Goal: Obtain resource: Obtain resource

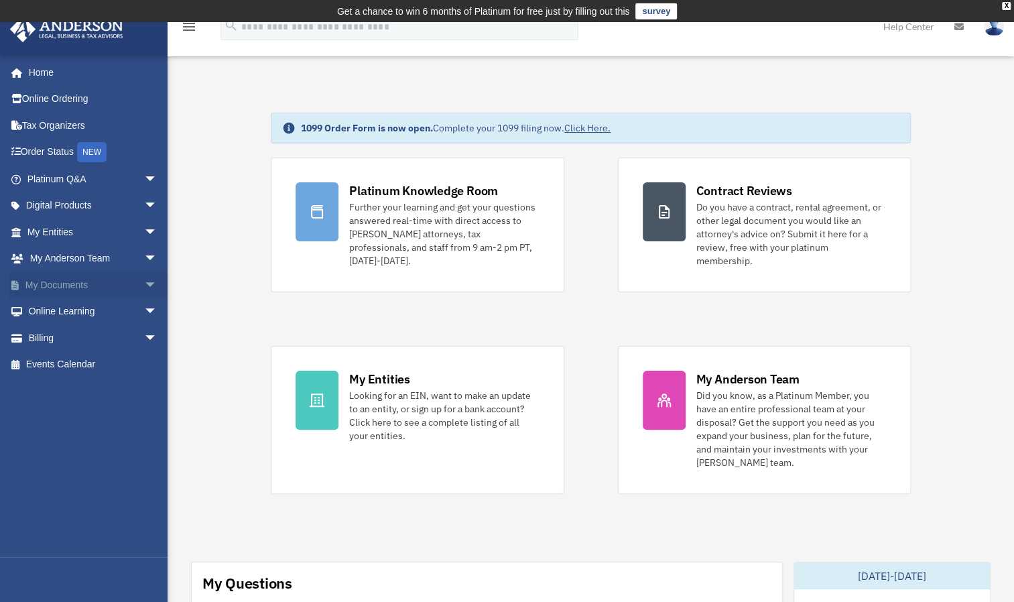
click at [144, 283] on span "arrow_drop_down" at bounding box center [157, 284] width 27 height 27
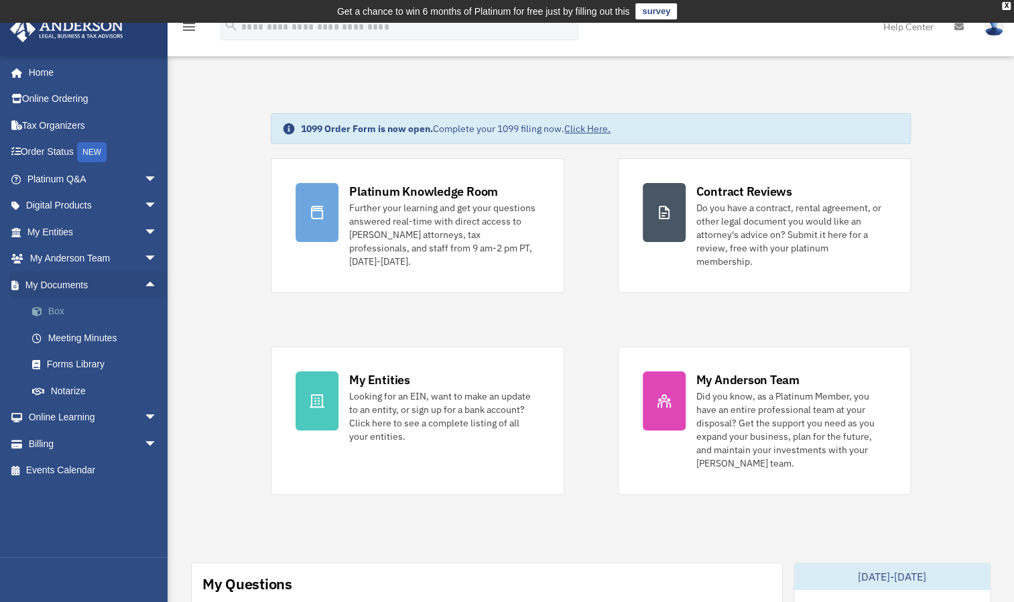
click at [60, 311] on link "Box" at bounding box center [98, 311] width 159 height 27
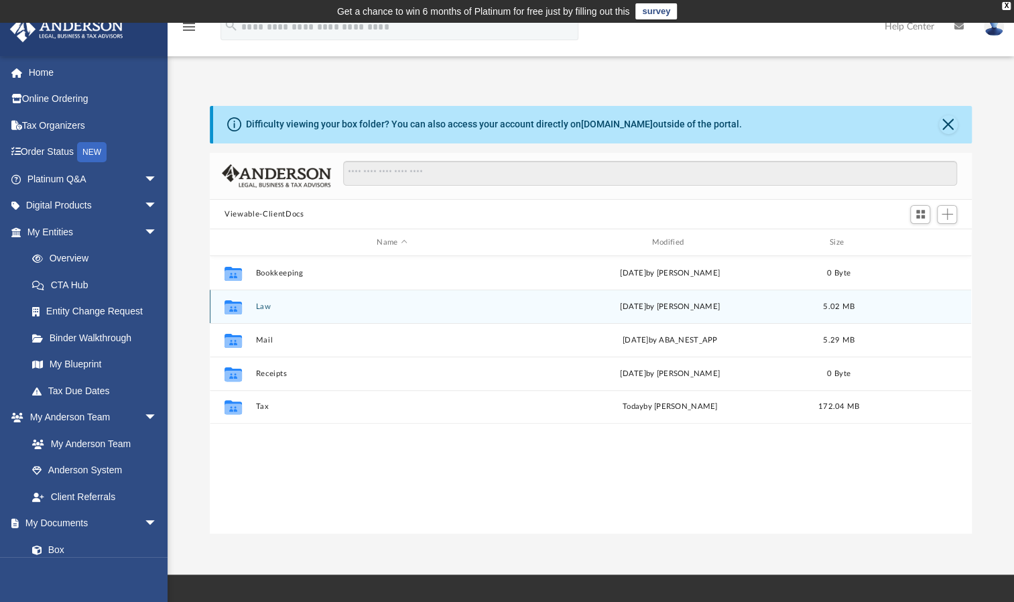
scroll to position [294, 751]
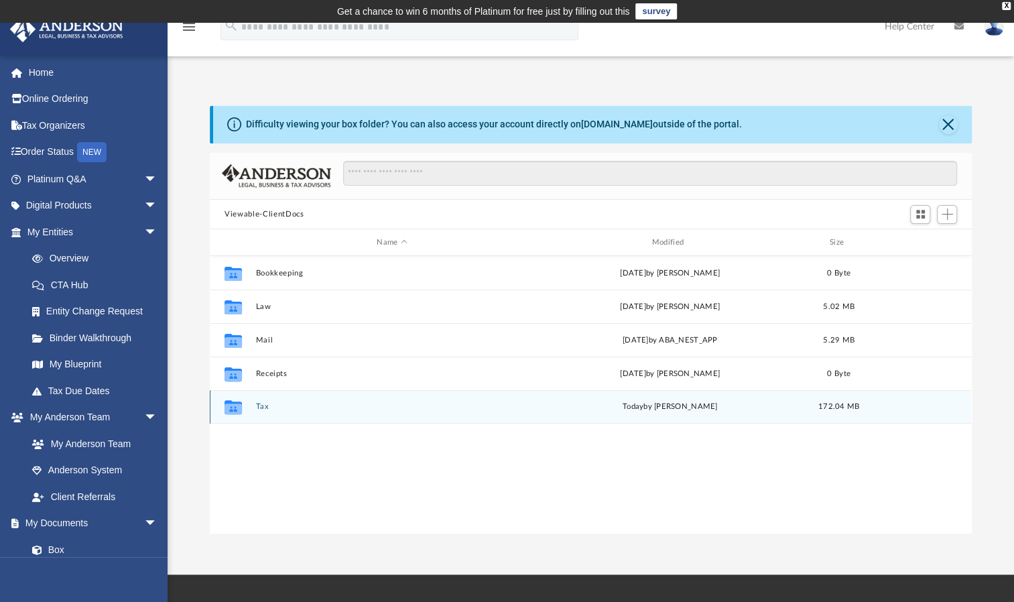
click at [676, 407] on div "[DATE] by [PERSON_NAME]" at bounding box center [670, 407] width 272 height 12
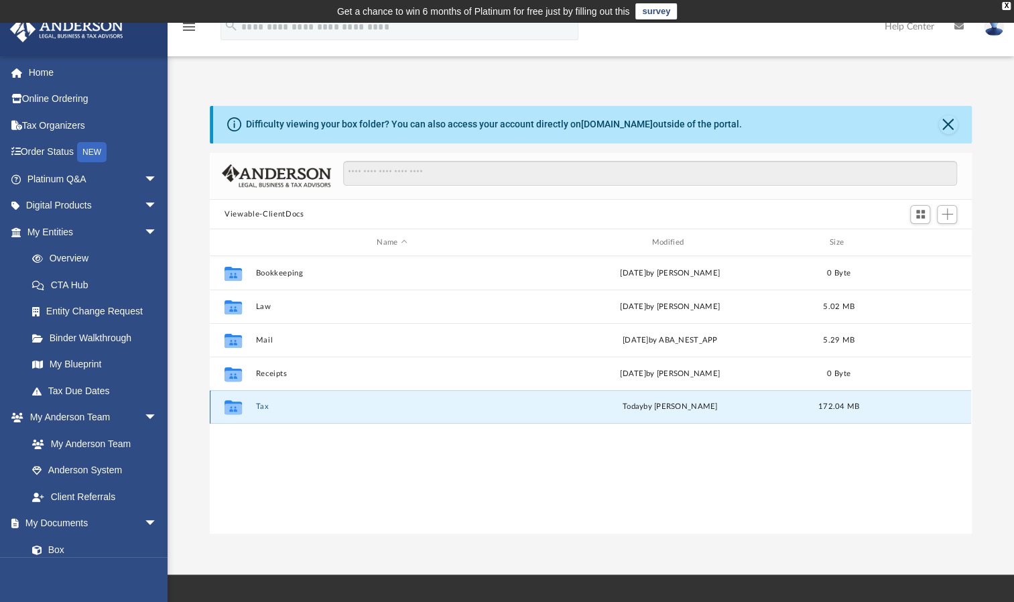
click at [259, 406] on button "Tax" at bounding box center [392, 406] width 272 height 9
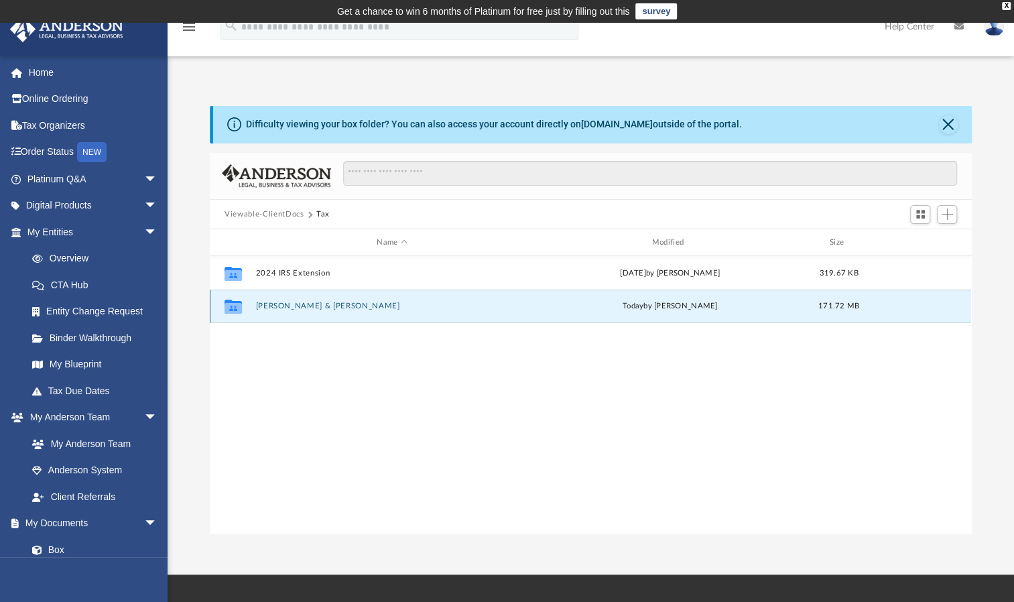
click at [345, 306] on button "[PERSON_NAME] & [PERSON_NAME]" at bounding box center [392, 306] width 272 height 9
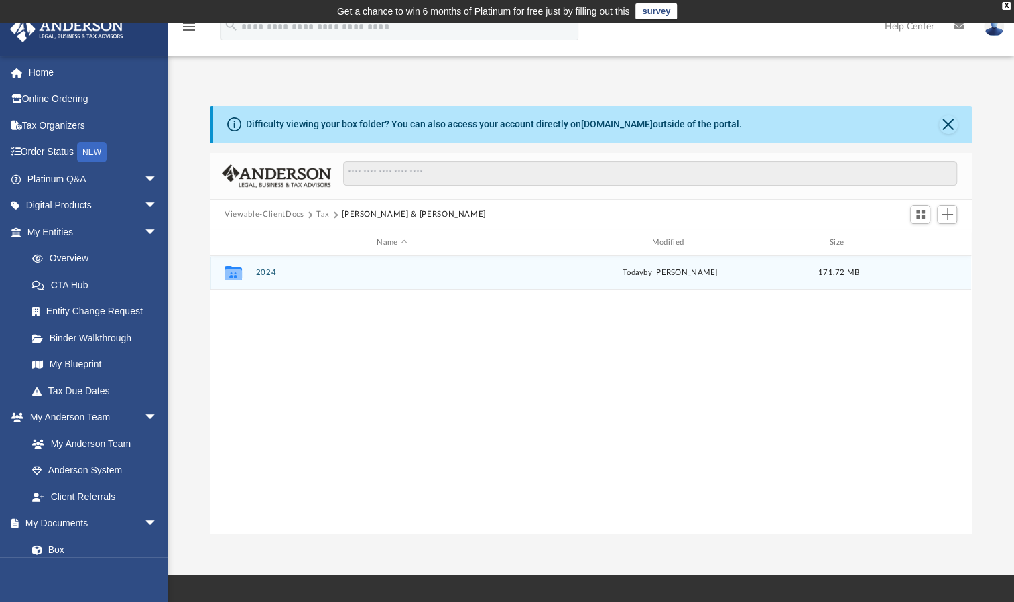
click at [257, 273] on button "2024" at bounding box center [392, 272] width 272 height 9
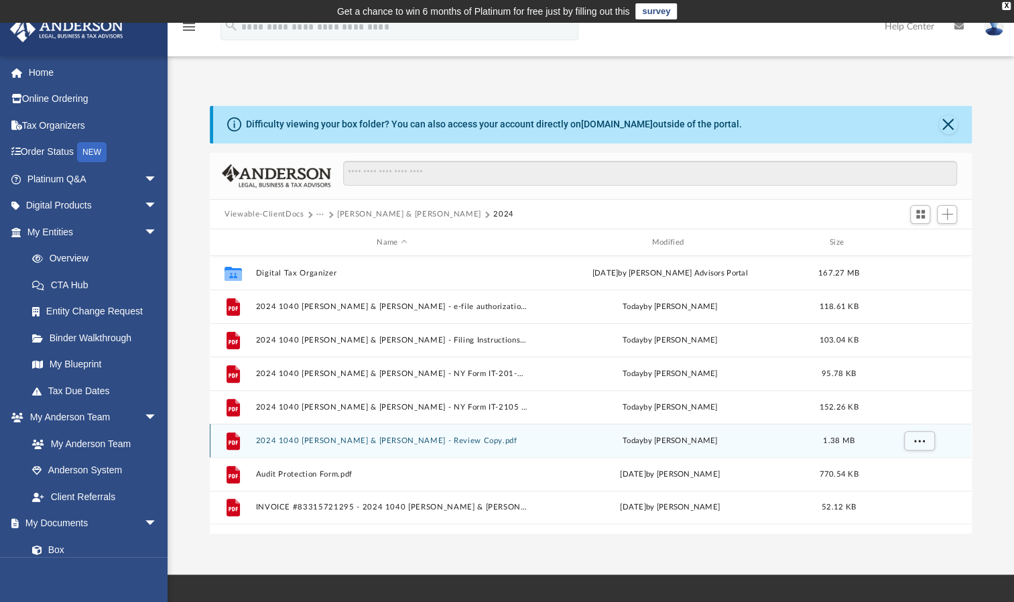
click at [388, 440] on button "2024 1040 [PERSON_NAME] & [PERSON_NAME] - Review Copy.pdf" at bounding box center [392, 440] width 272 height 9
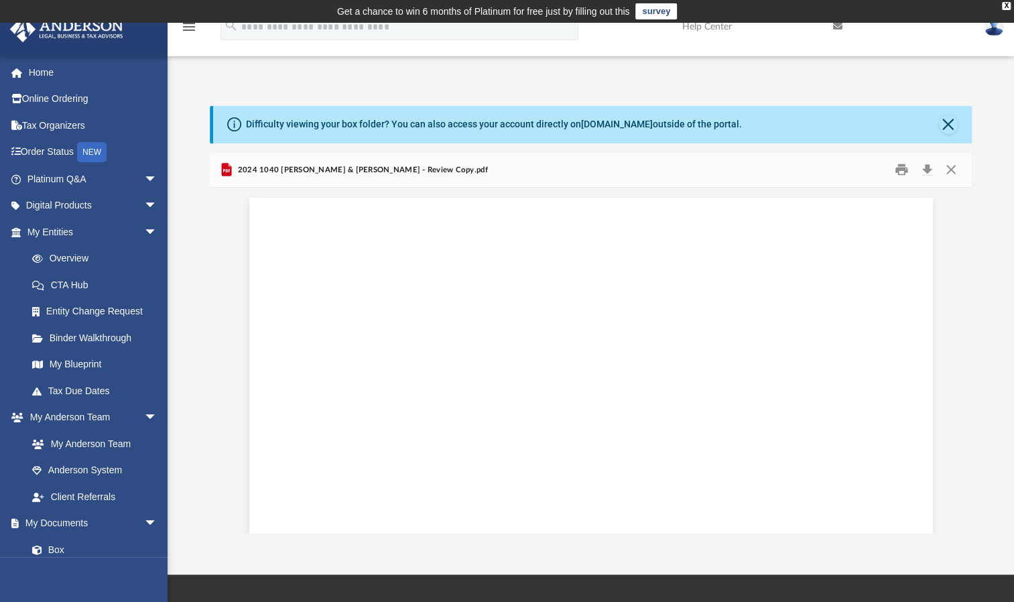
scroll to position [37095, 0]
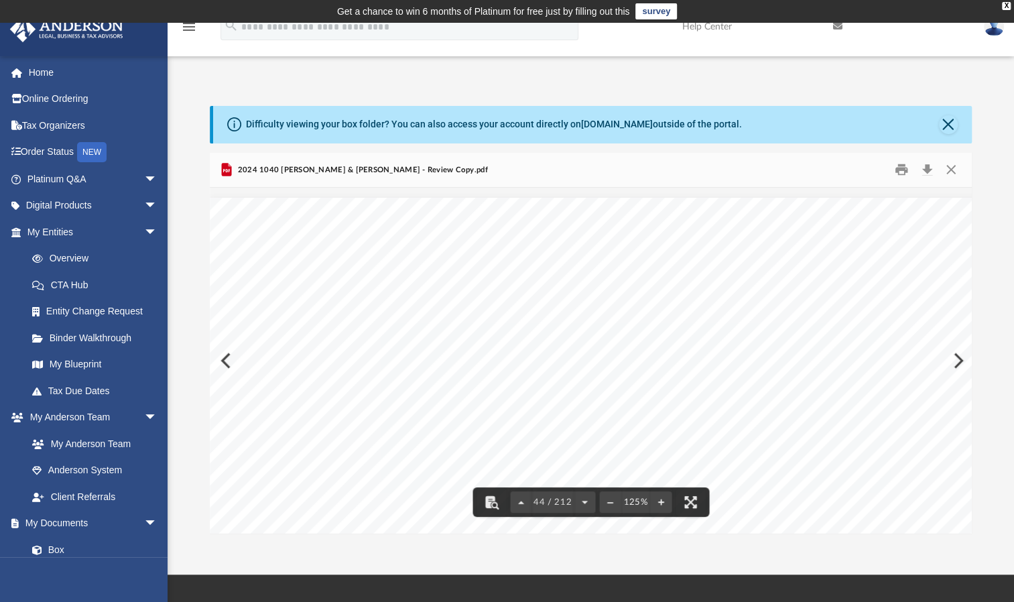
click at [629, 251] on div "C o n v Asset No. Line No. 428111 [DATE] 2024 DEPRECIATION AND AMORTIZATION REP…" at bounding box center [652, 540] width 885 height 684
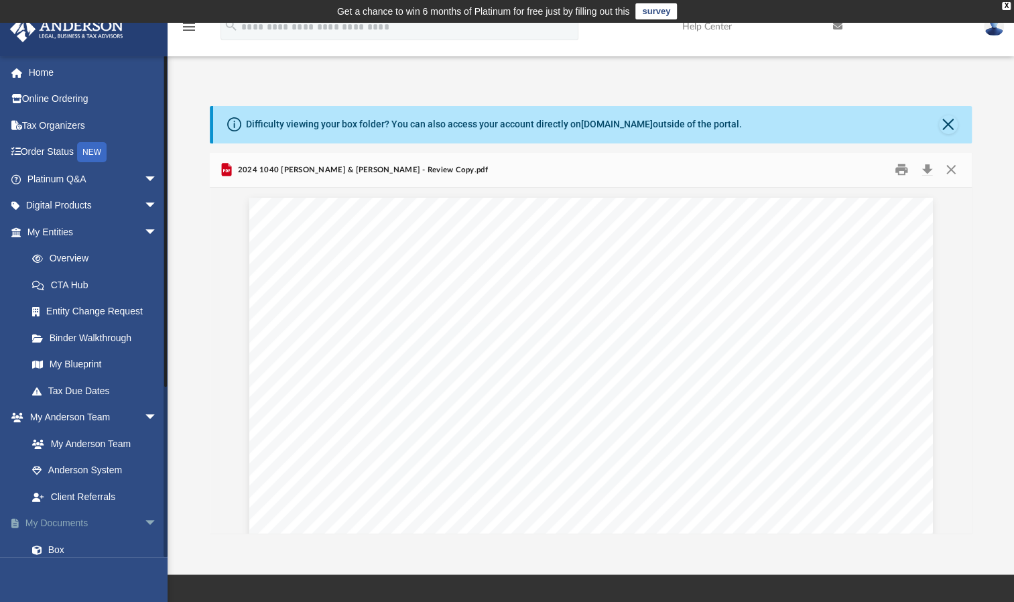
click at [80, 520] on link "My Documents arrow_drop_down" at bounding box center [93, 523] width 168 height 27
click at [59, 547] on link "Box" at bounding box center [98, 549] width 159 height 27
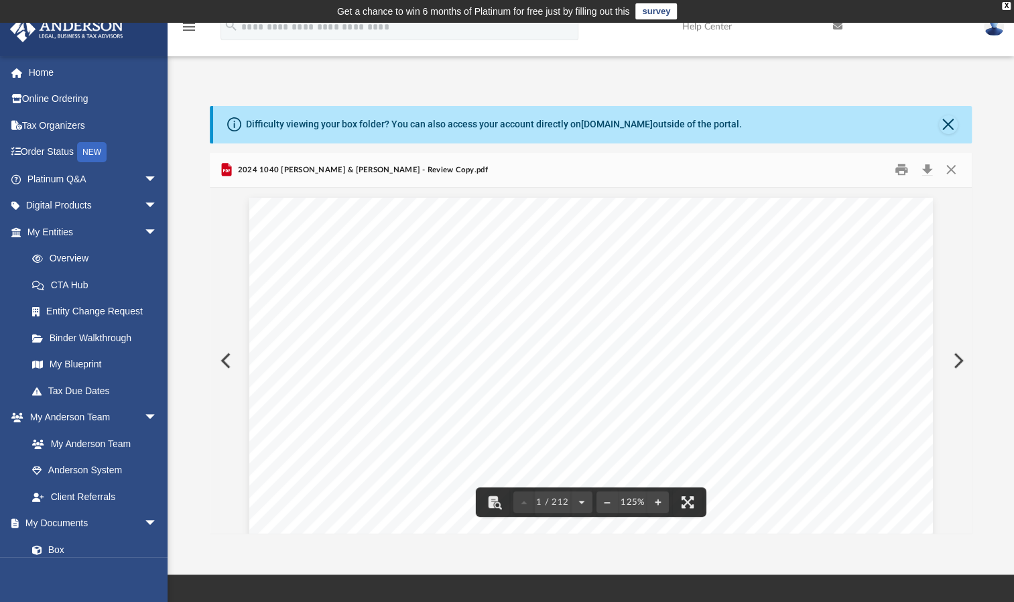
click at [227, 359] on button "Preview" at bounding box center [224, 361] width 29 height 38
click at [220, 351] on button "Preview" at bounding box center [224, 361] width 29 height 38
click at [941, 127] on button "Close" at bounding box center [948, 124] width 19 height 19
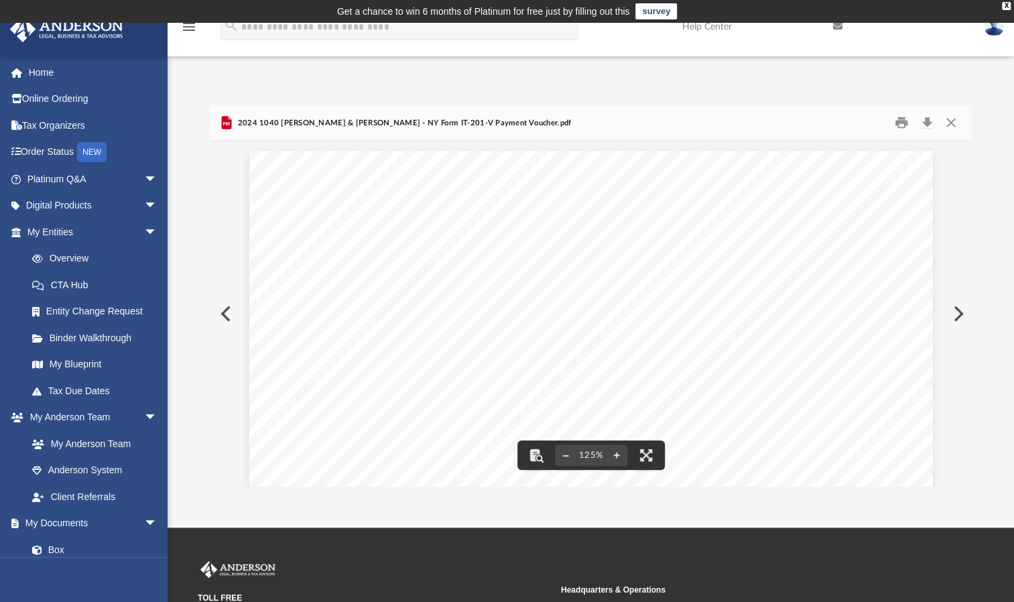
click at [731, 247] on div "Spouse's full SSN (only if filing a joint return) 468251 [DATE] (for a joint re…" at bounding box center [591, 593] width 684 height 885
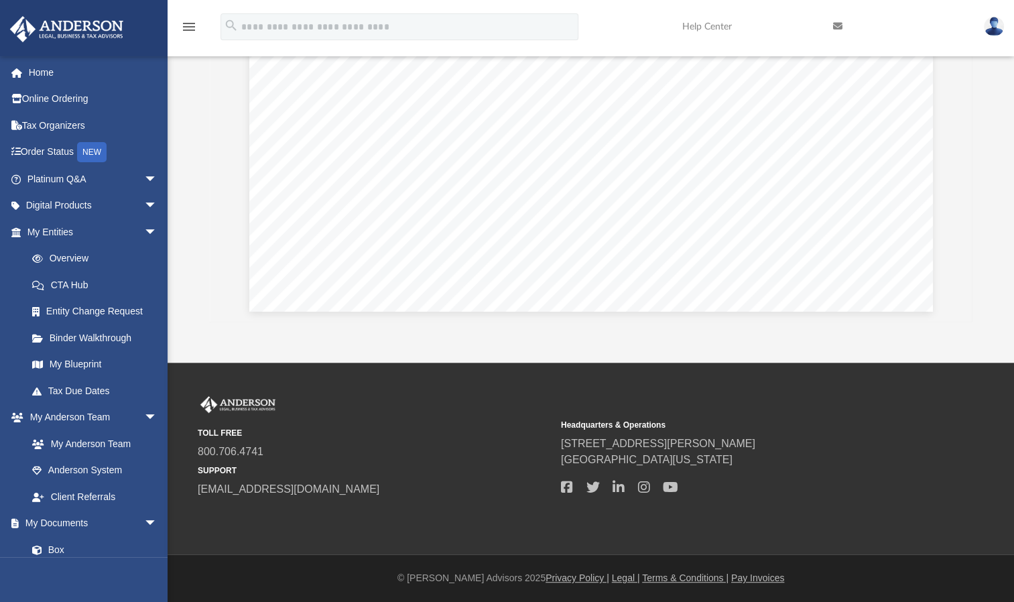
scroll to position [256, 0]
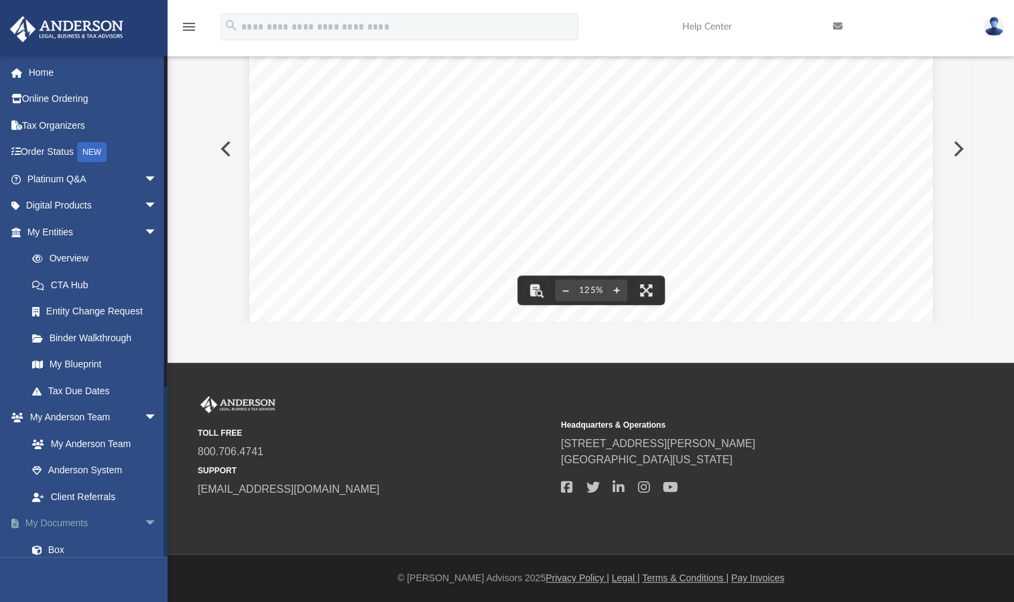
click at [84, 515] on link "My Documents arrow_drop_down" at bounding box center [93, 523] width 168 height 27
click at [80, 417] on link "My [PERSON_NAME] Team arrow_drop_down" at bounding box center [93, 417] width 168 height 27
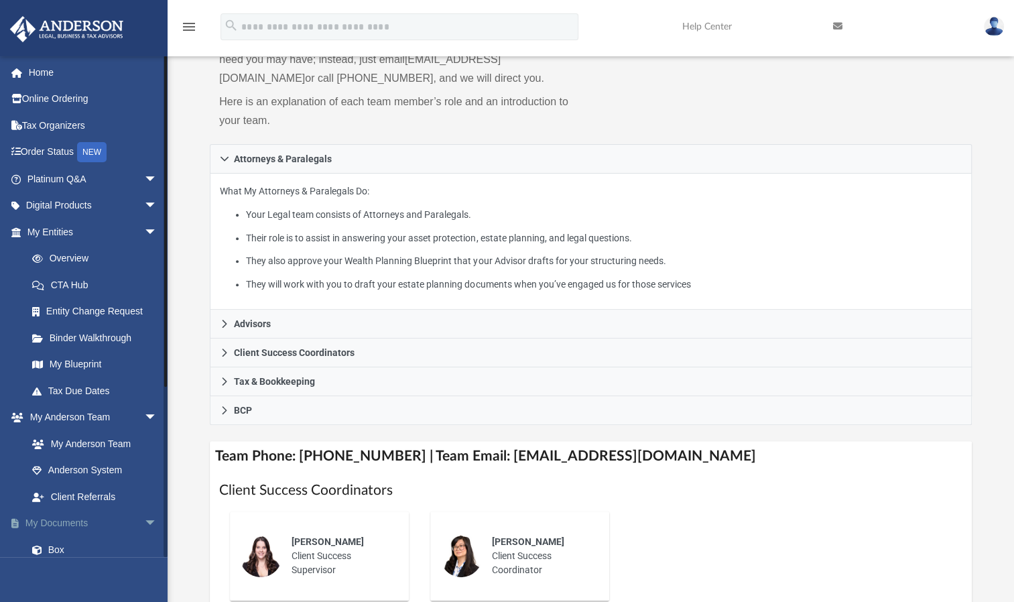
click at [64, 524] on link "My Documents arrow_drop_down" at bounding box center [93, 523] width 168 height 27
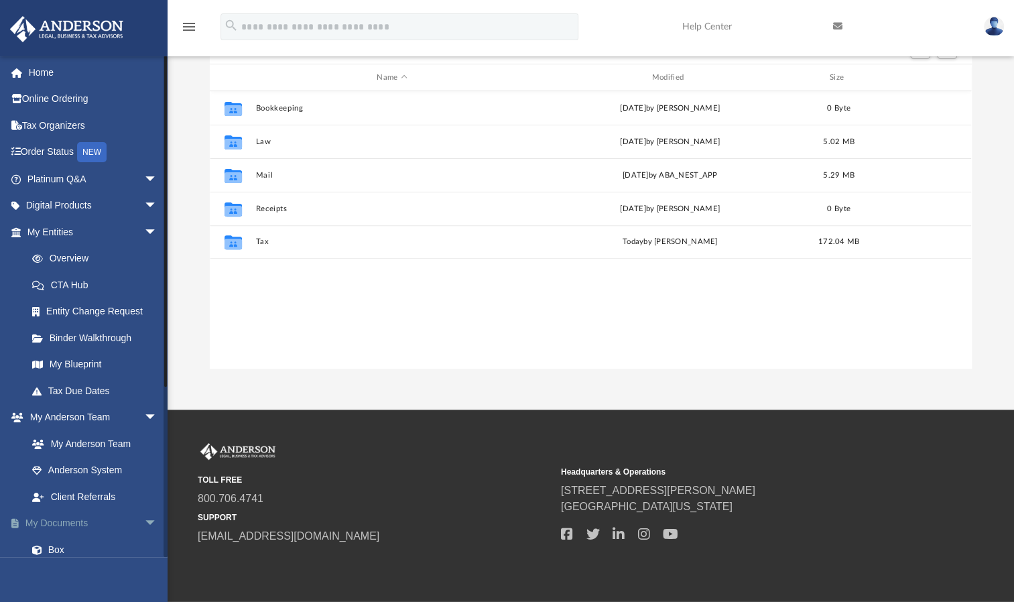
scroll to position [294, 751]
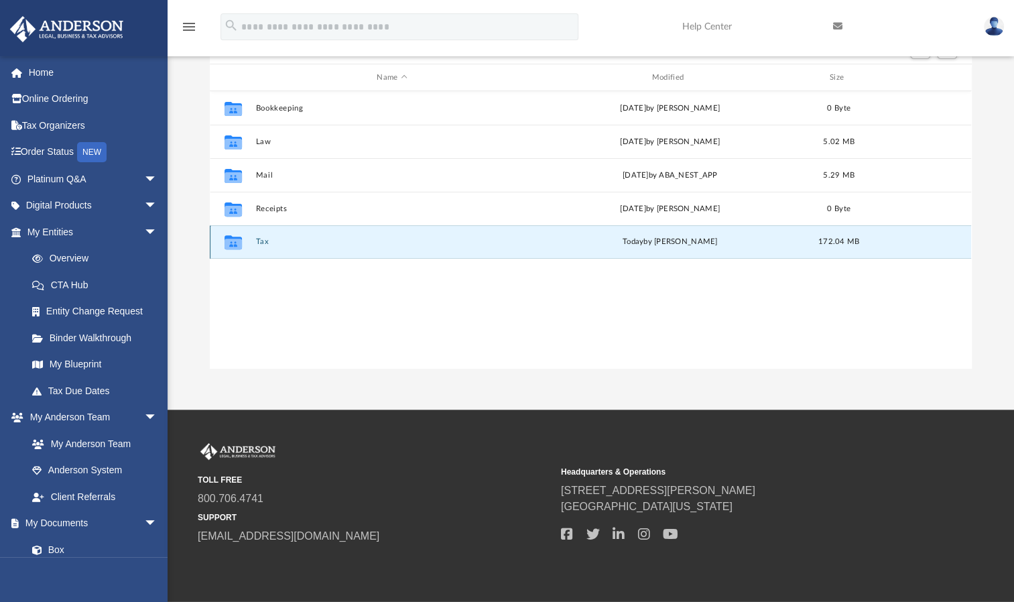
click at [263, 241] on button "Tax" at bounding box center [392, 241] width 272 height 9
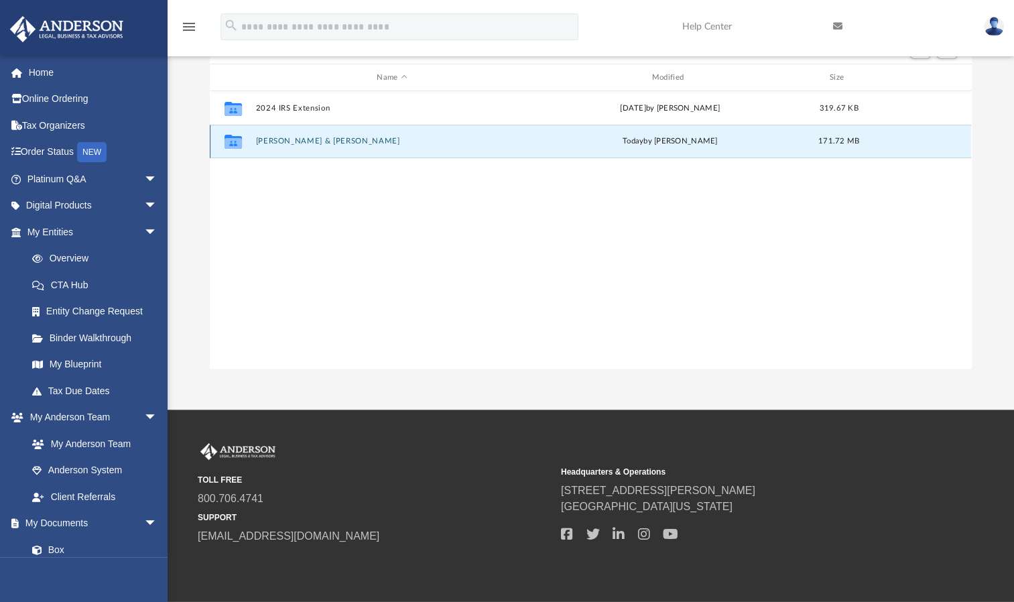
click at [347, 144] on button "[PERSON_NAME] & [PERSON_NAME]" at bounding box center [392, 141] width 272 height 9
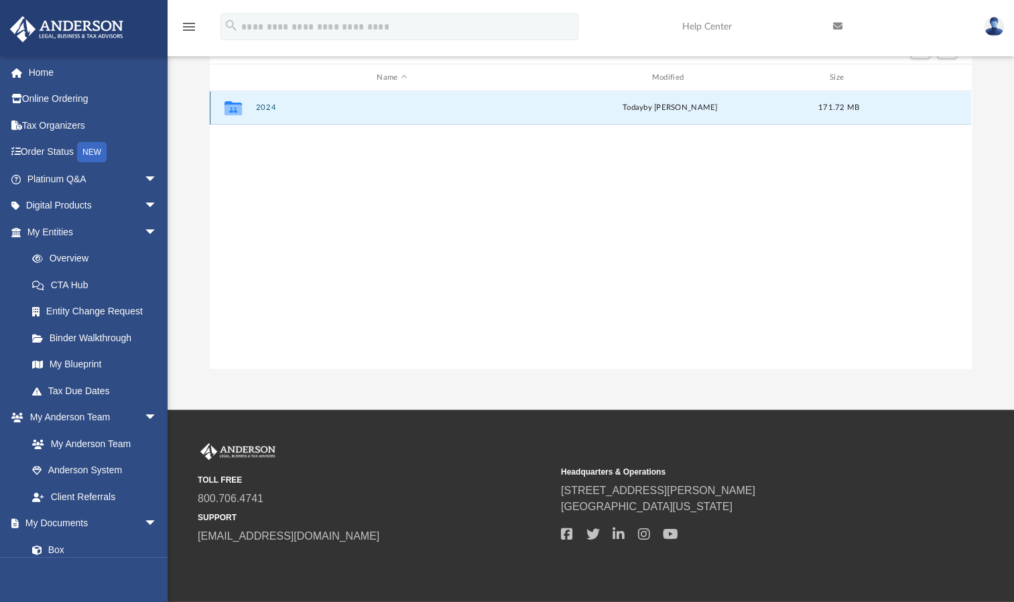
click at [261, 105] on button "2024" at bounding box center [392, 107] width 272 height 9
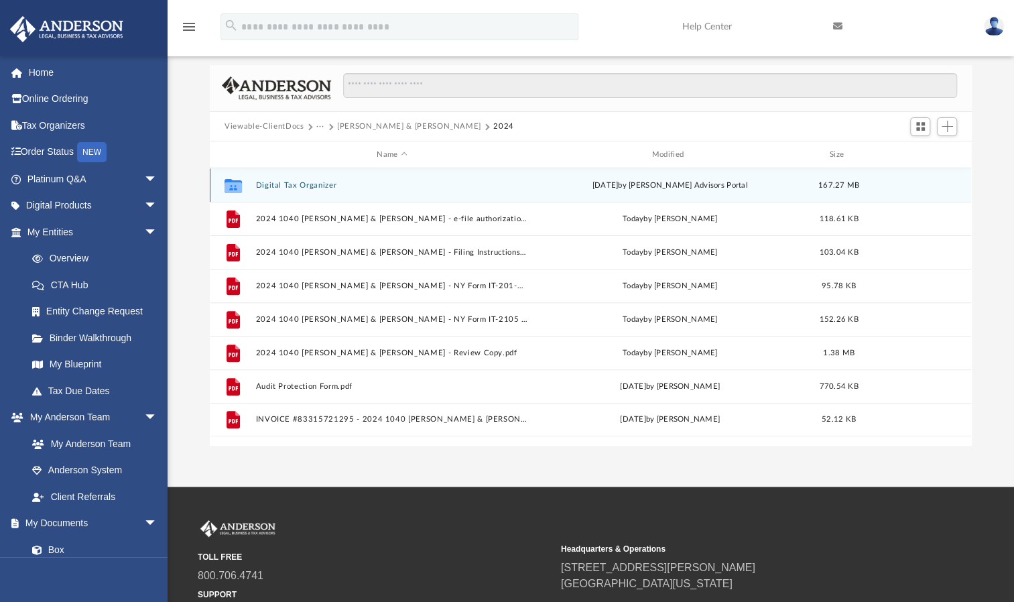
scroll to position [83, 0]
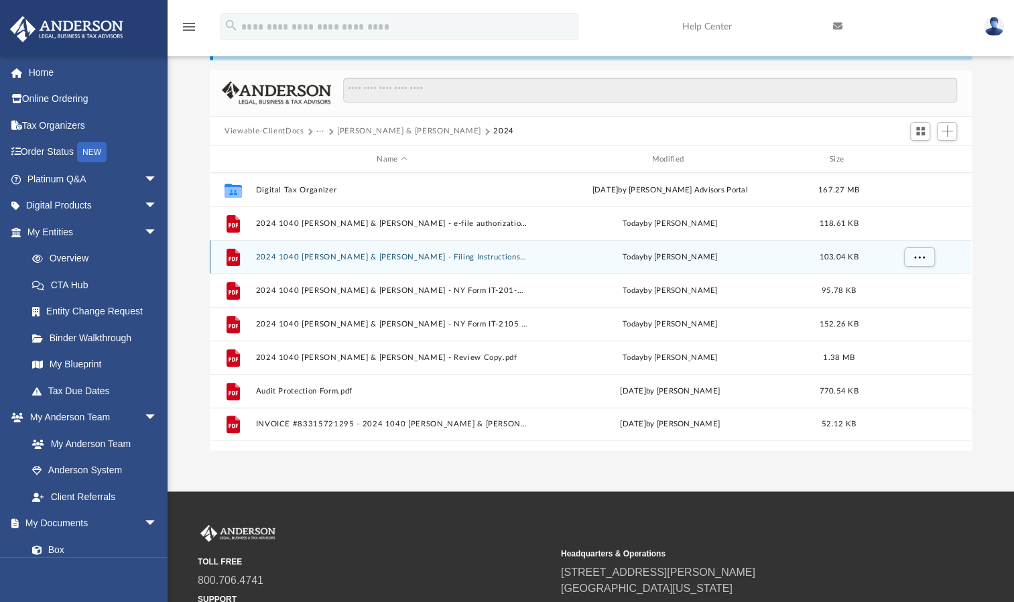
click at [436, 253] on button "2024 1040 [PERSON_NAME] & [PERSON_NAME] - Filing Instructions.pdf" at bounding box center [392, 257] width 272 height 9
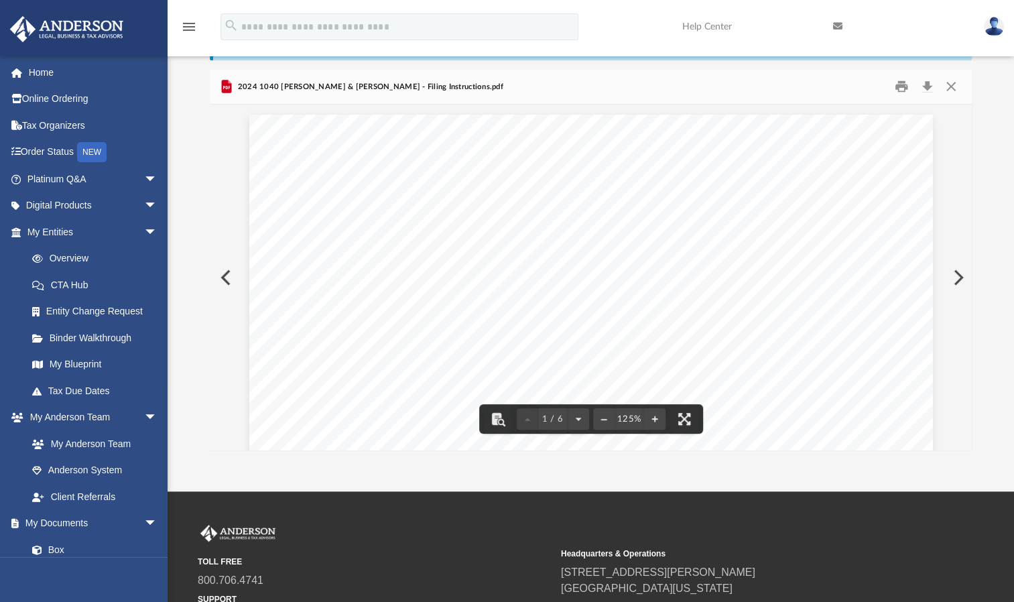
click at [519, 296] on div "[DATE] [PERSON_NAME] & [PERSON_NAME] [STREET_ADDRESS] Dear [PERSON_NAME] & [PER…" at bounding box center [591, 557] width 684 height 885
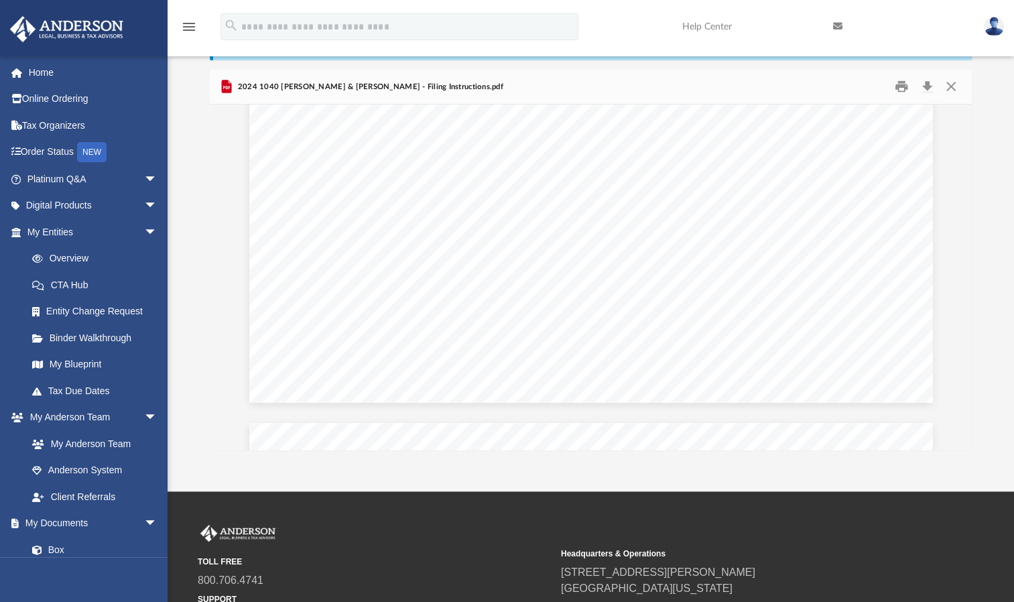
scroll to position [1474, 0]
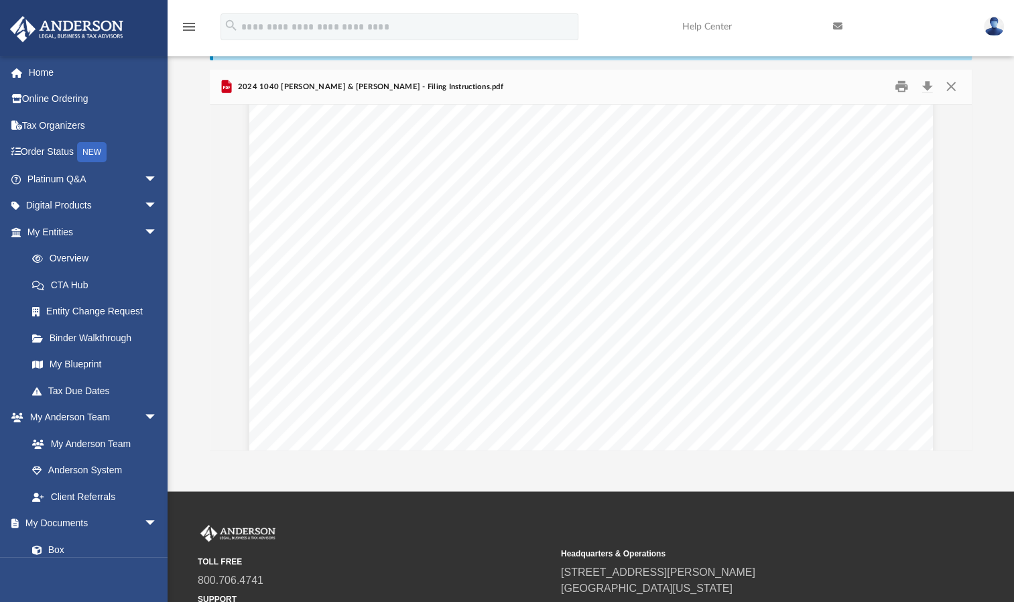
scroll to position [505, 0]
